Goal: Check status: Check status

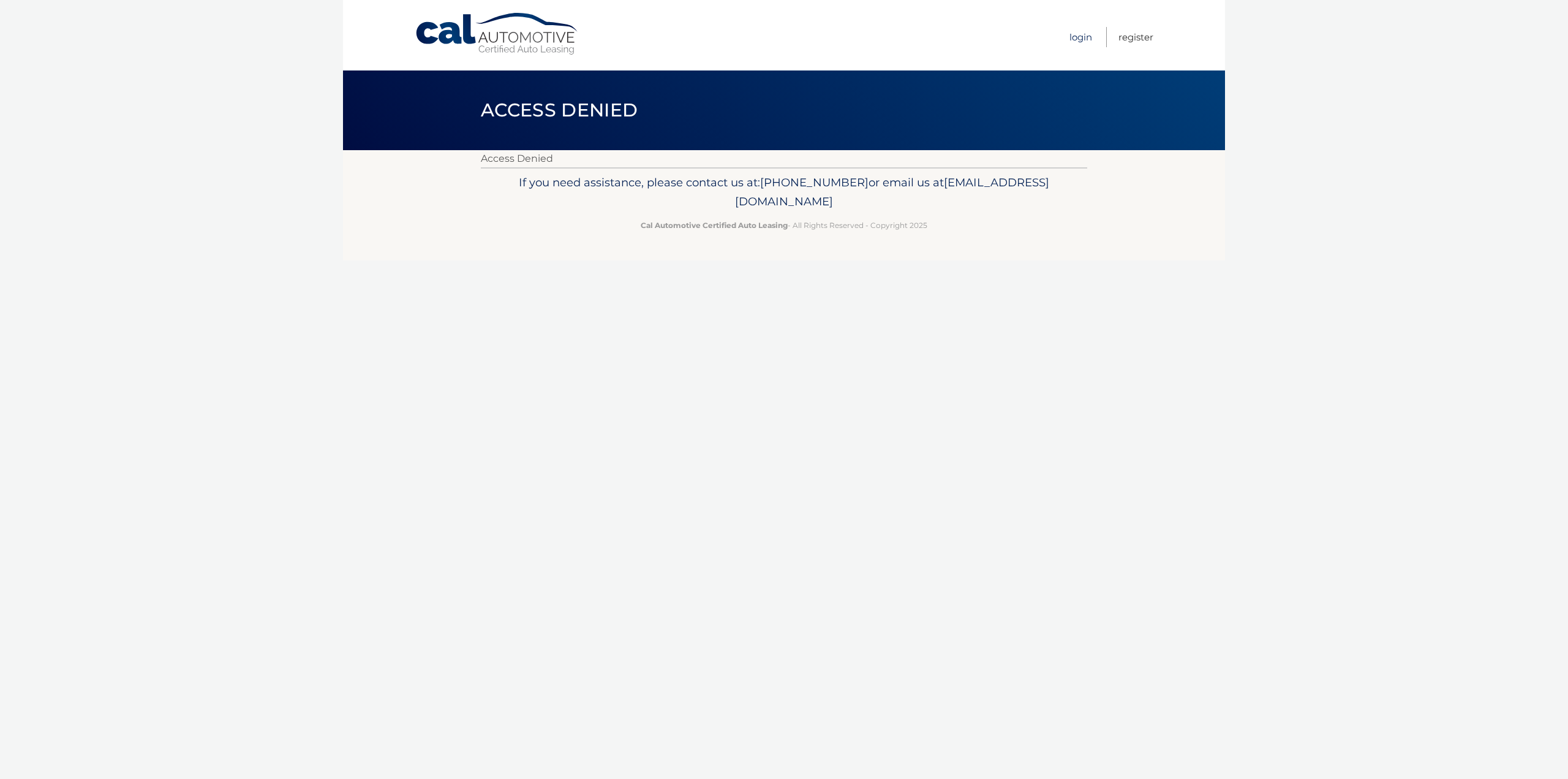
click at [1076, 38] on link "Login" at bounding box center [1080, 37] width 23 height 20
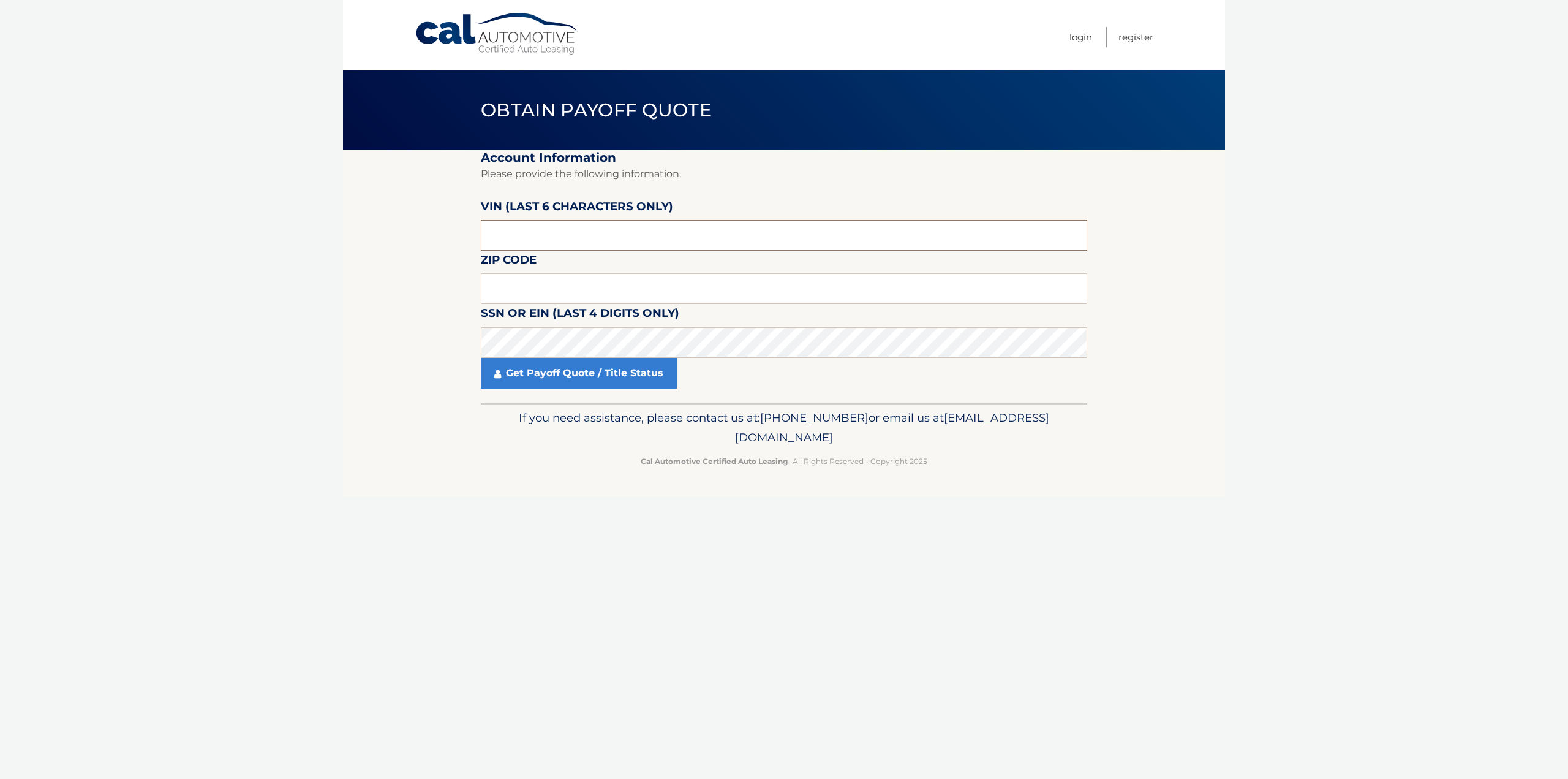
click at [505, 229] on input "text" at bounding box center [783, 235] width 606 height 30
type input "07088*"
click at [511, 286] on input "text" at bounding box center [783, 288] width 606 height 30
type input "8058"
drag, startPoint x: 518, startPoint y: 291, endPoint x: 459, endPoint y: 301, distance: 59.8
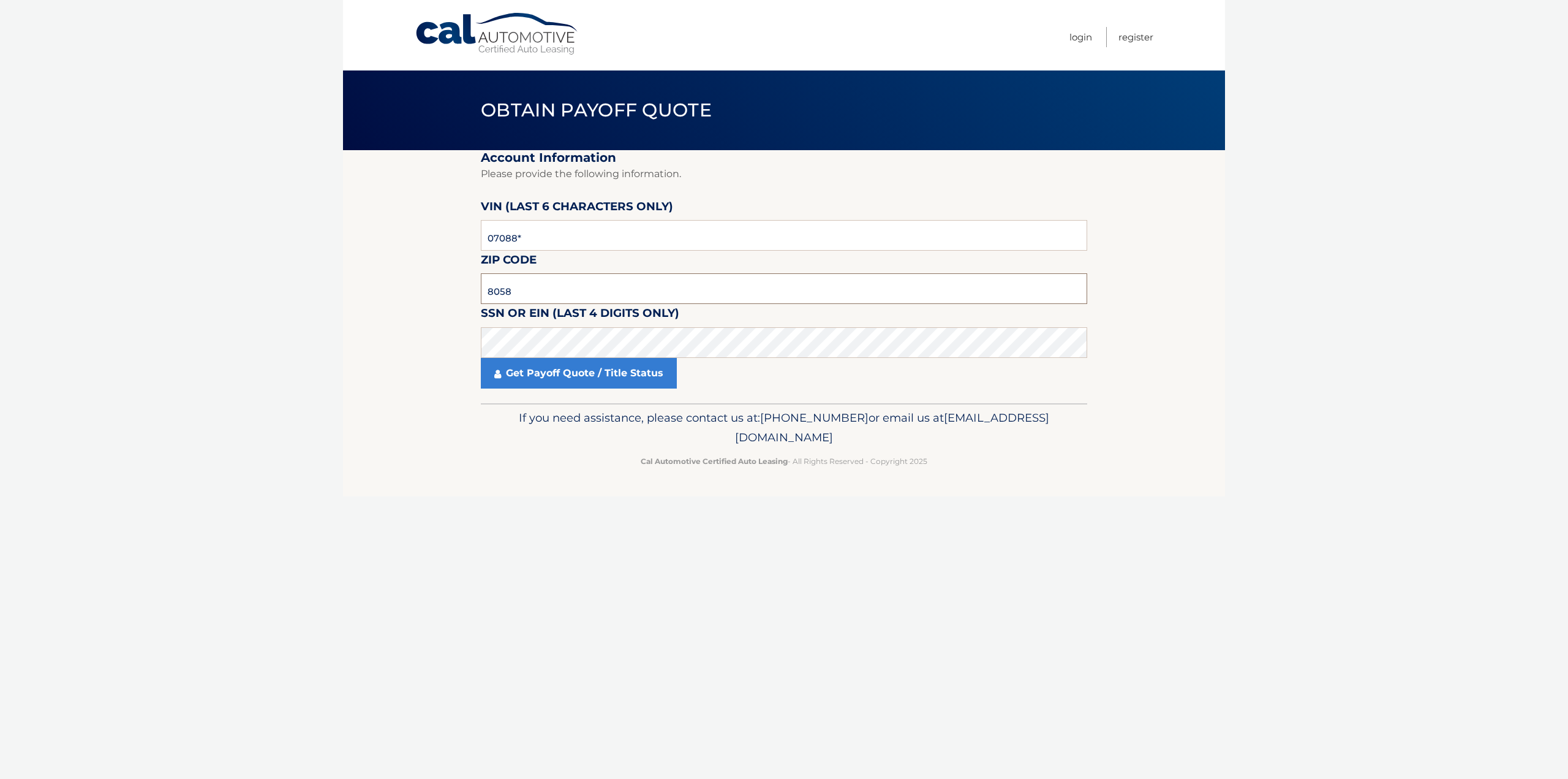
click at [459, 301] on section "Account Information Please provide the following information. [PERSON_NAME] (la…" at bounding box center [784, 276] width 882 height 253
click at [524, 291] on input "text" at bounding box center [783, 288] width 606 height 30
type input "07088"
drag, startPoint x: 528, startPoint y: 233, endPoint x: 423, endPoint y: 249, distance: 106.2
click at [427, 245] on section "Account Information Please provide the following information. [PERSON_NAME] (la…" at bounding box center [784, 276] width 882 height 253
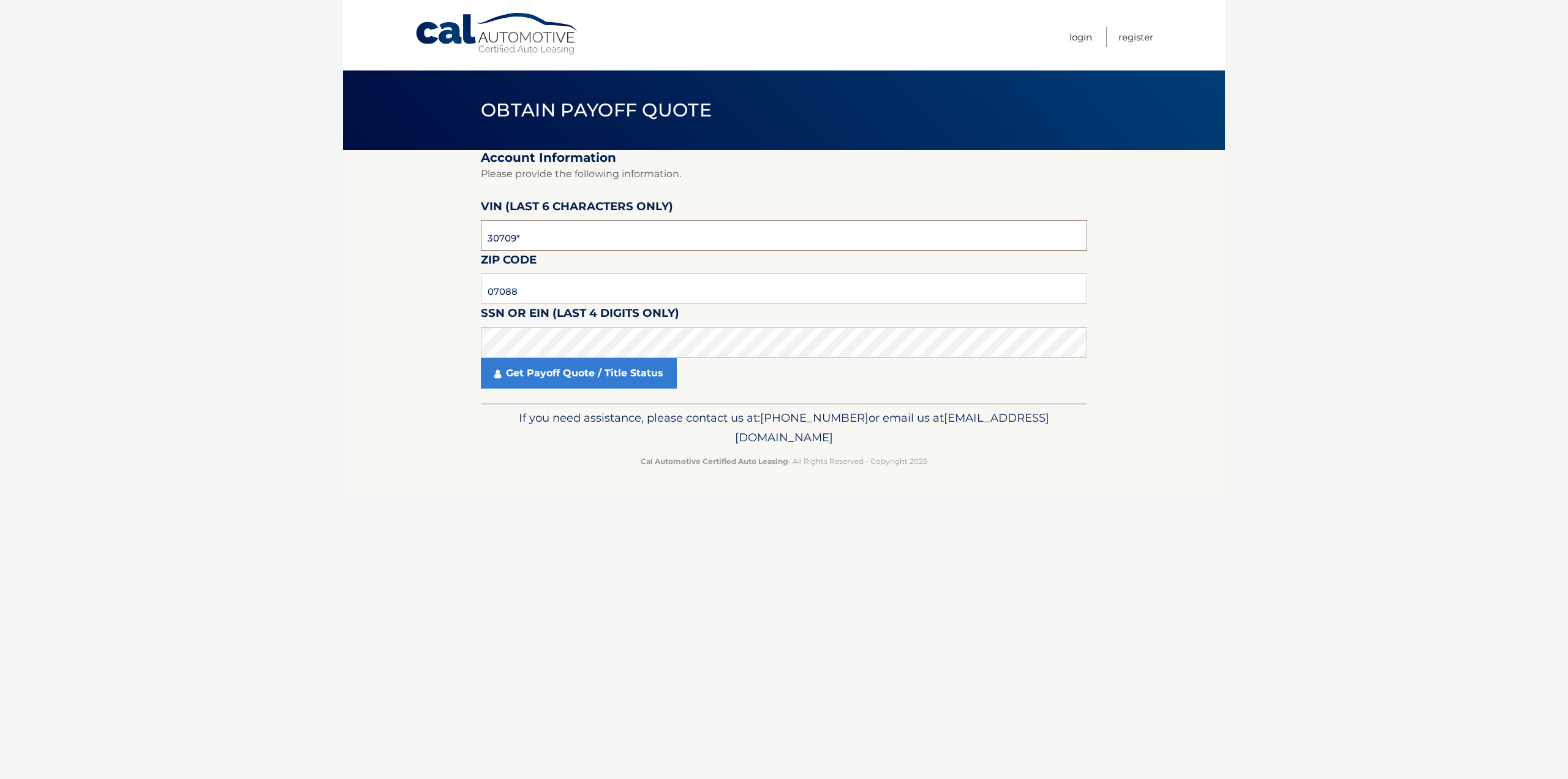
type input "307091"
click button "For Originating Dealer" at bounding box center [0, 0] width 0 height 0
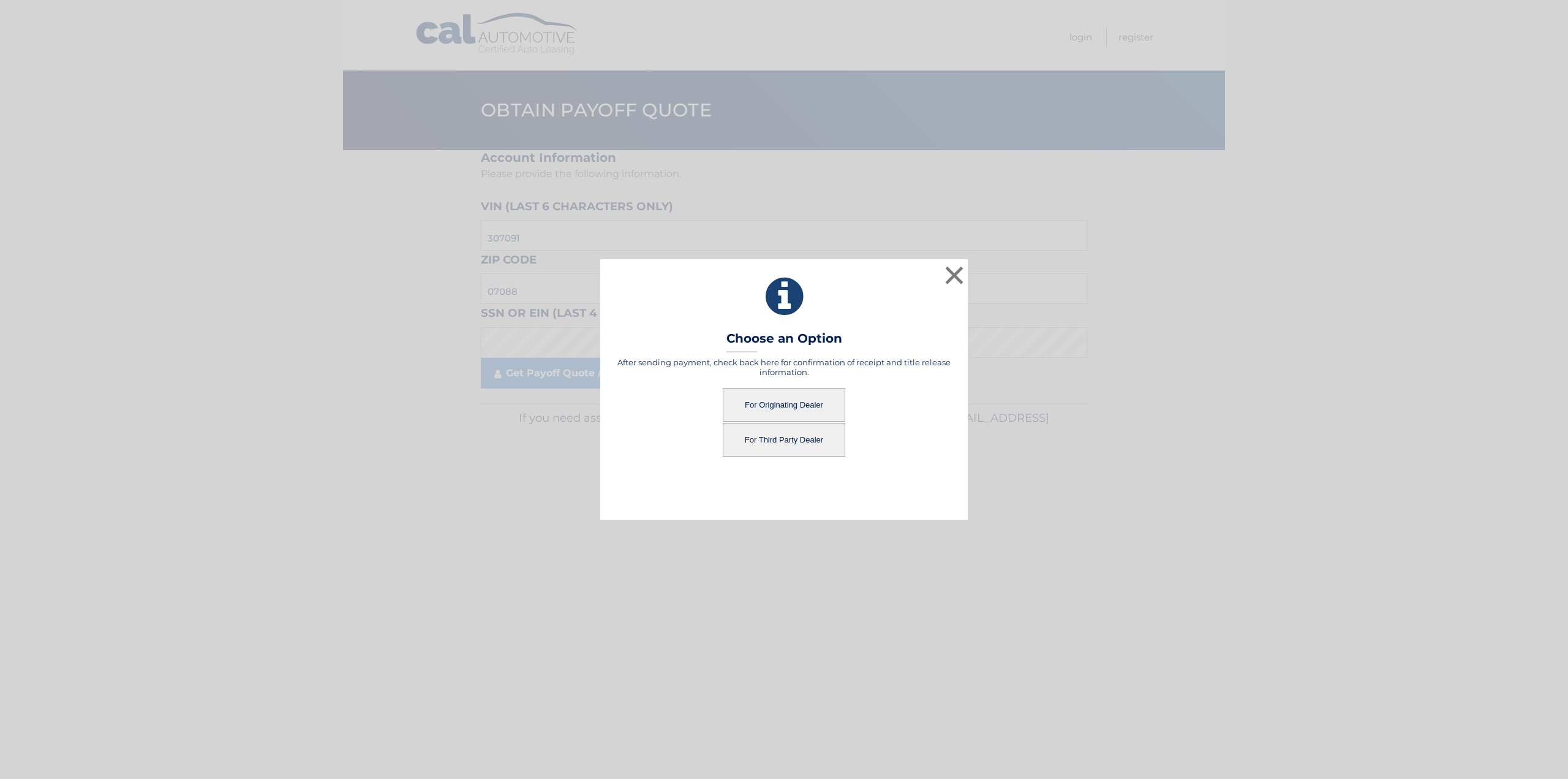
click at [789, 407] on button "For Originating Dealer" at bounding box center [783, 404] width 122 height 34
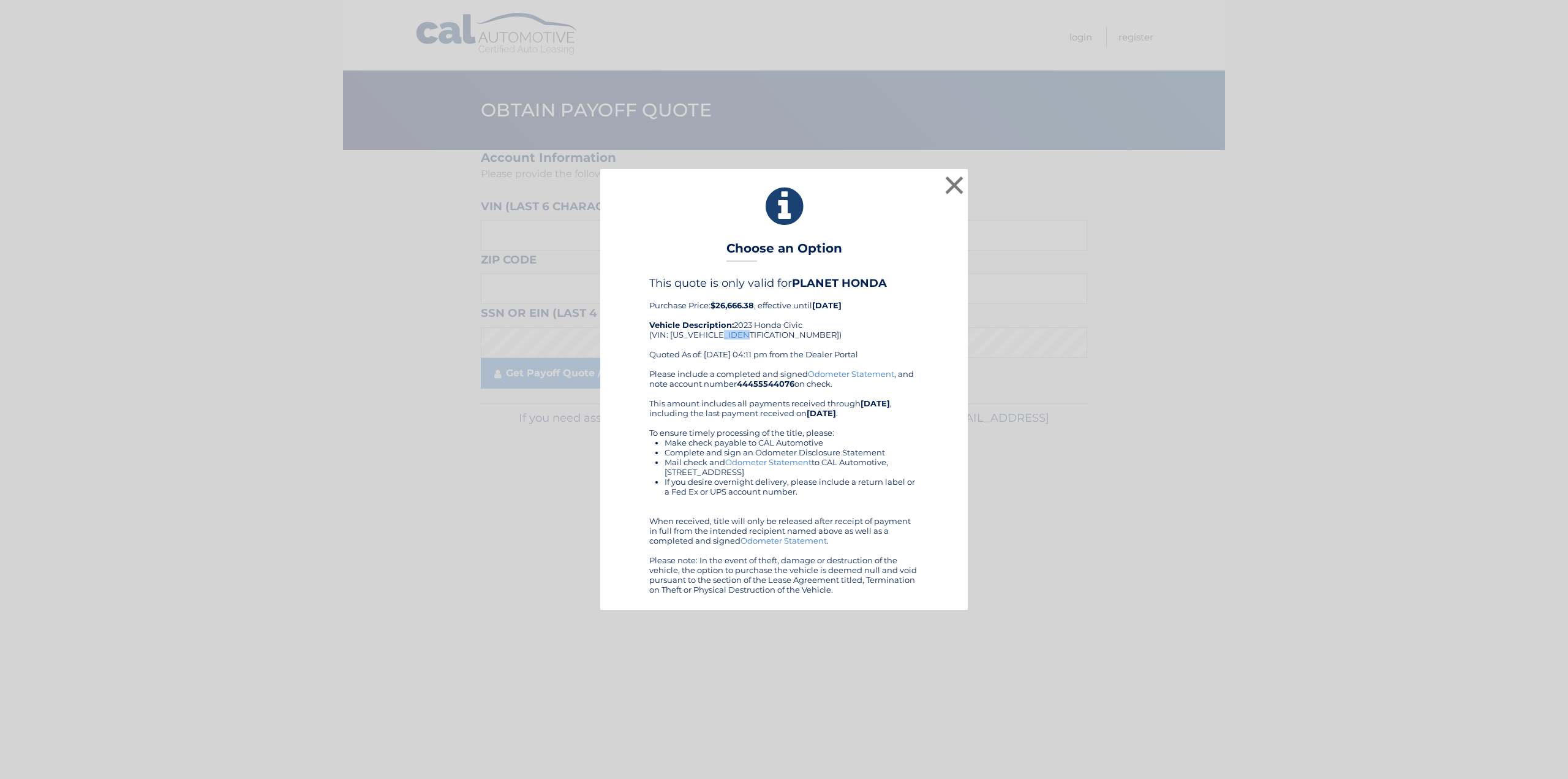
drag, startPoint x: 753, startPoint y: 334, endPoint x: 736, endPoint y: 331, distance: 17.3
click at [731, 332] on div "This quote is only valid for PLANET HONDA Purchase Price: $26,666.38 , effectiv…" at bounding box center [783, 322] width 269 height 92
click at [755, 333] on div "This quote is only valid for PLANET HONDA Purchase Price: $26,666.38 , effectiv…" at bounding box center [783, 322] width 269 height 92
drag, startPoint x: 754, startPoint y: 333, endPoint x: 671, endPoint y: 332, distance: 83.0
click at [671, 332] on div "This quote is only valid for PLANET HONDA Purchase Price: $26,666.38 , effectiv…" at bounding box center [783, 322] width 269 height 92
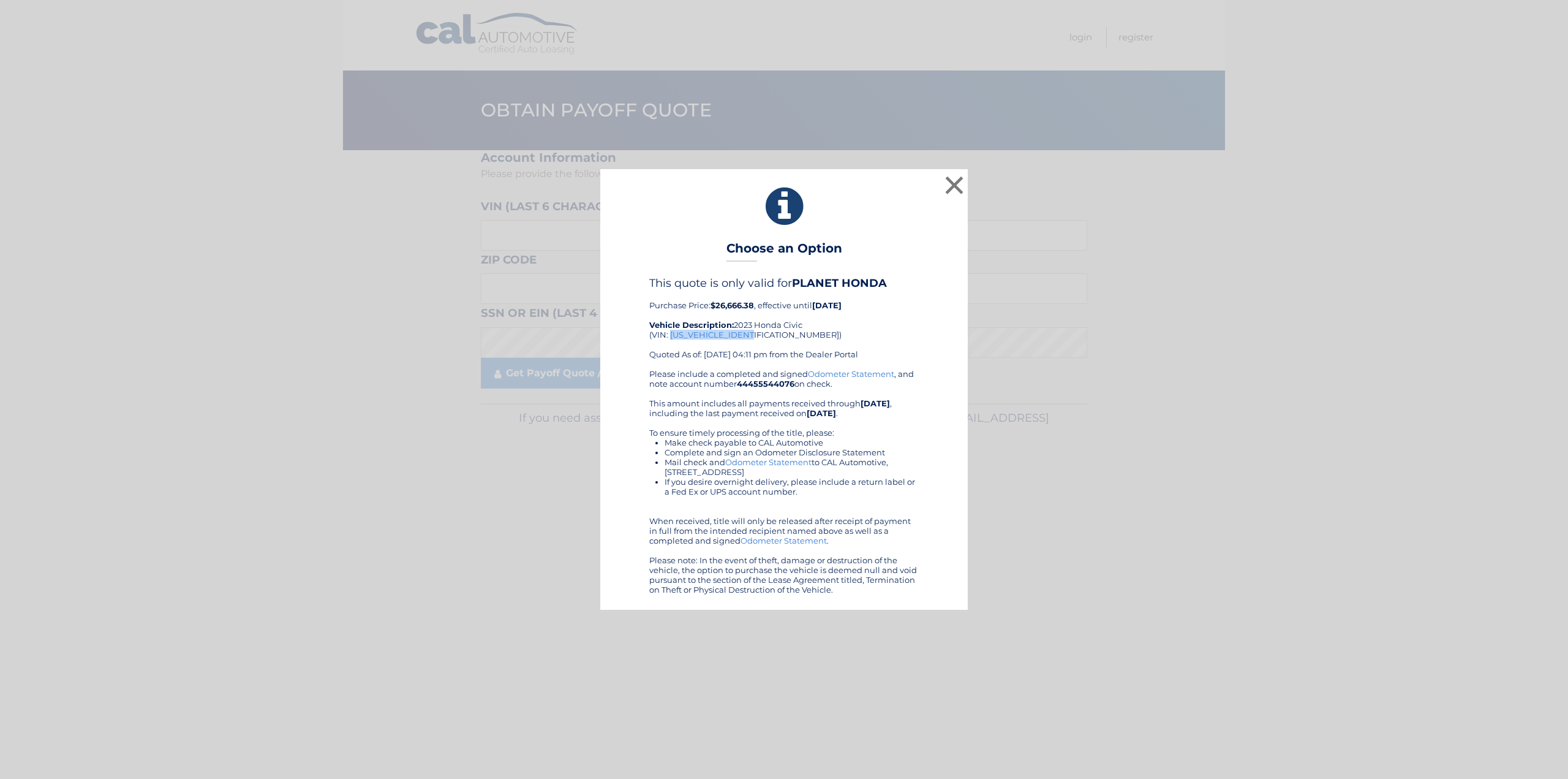
copy div "[US_VEHICLE_IDENTIFICATION_NUMBER]"
